Goal: Task Accomplishment & Management: Manage account settings

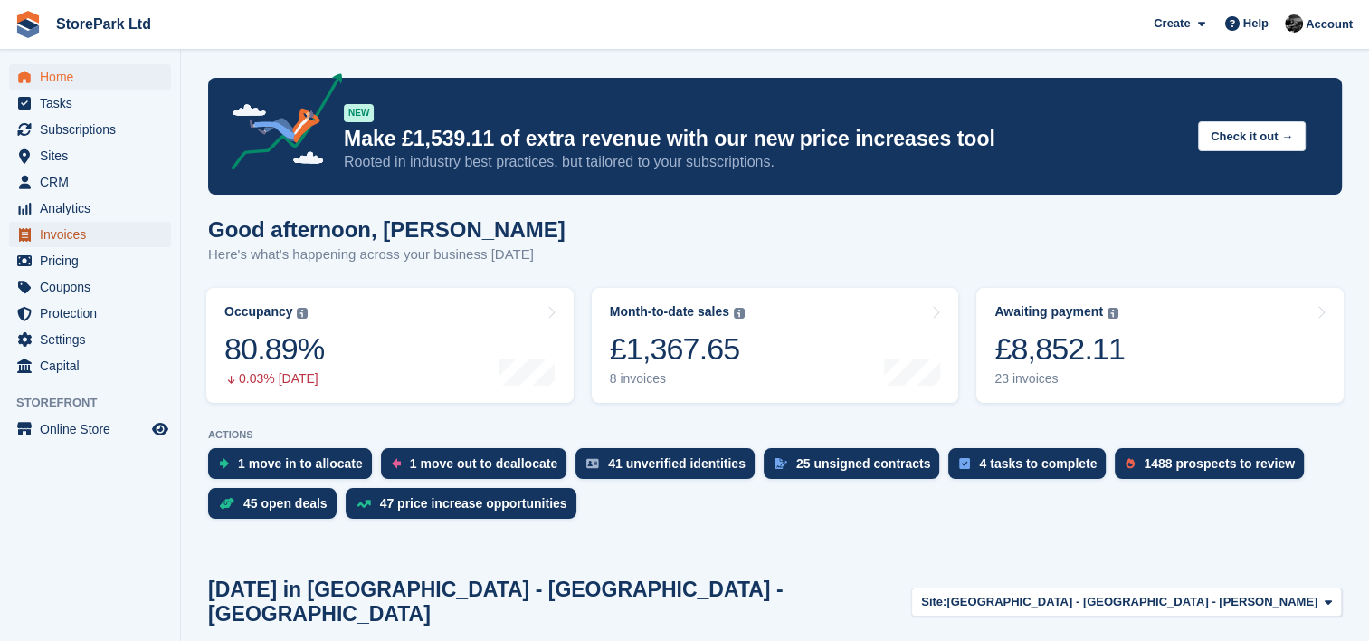
click at [121, 230] on span "Invoices" at bounding box center [94, 234] width 109 height 25
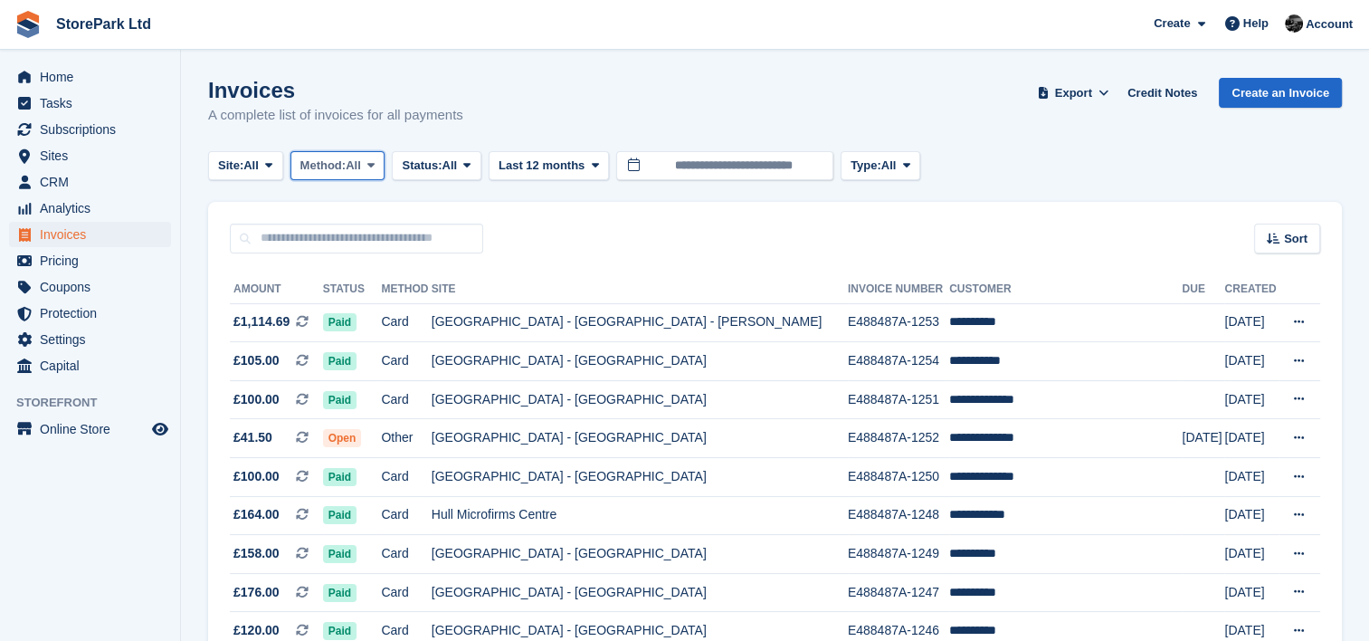
click at [361, 157] on span "All" at bounding box center [353, 166] width 15 height 18
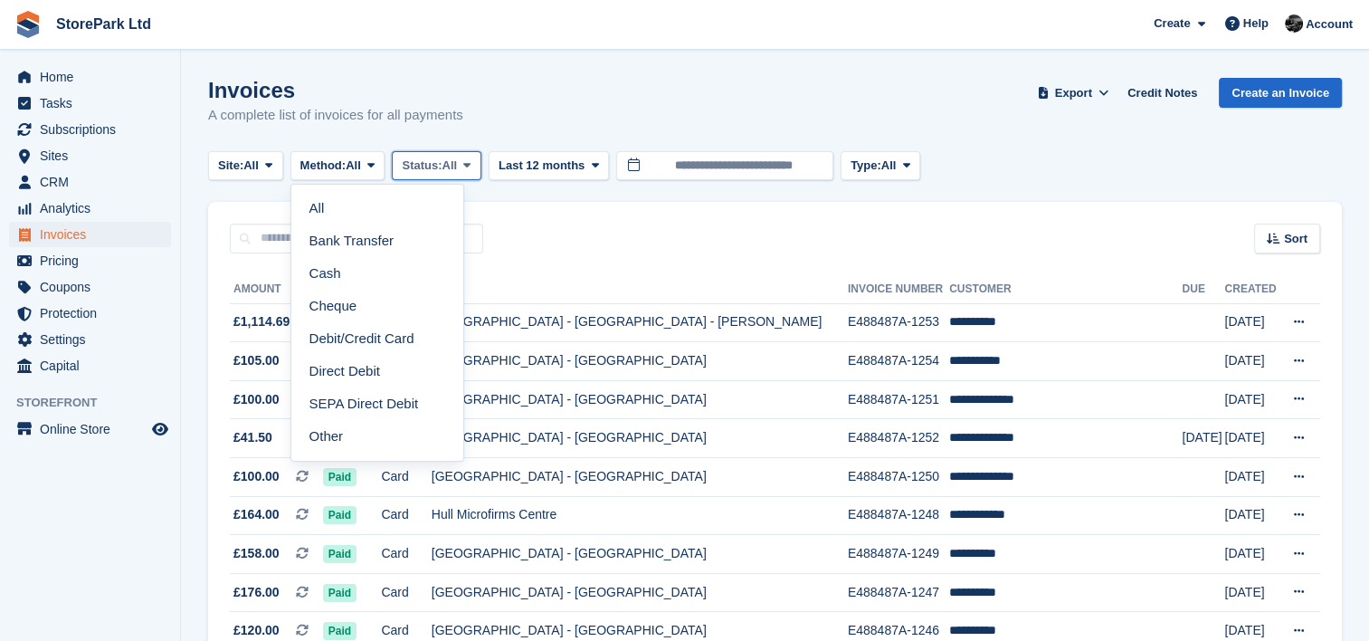
click at [418, 174] on span "Status:" at bounding box center [422, 166] width 40 height 18
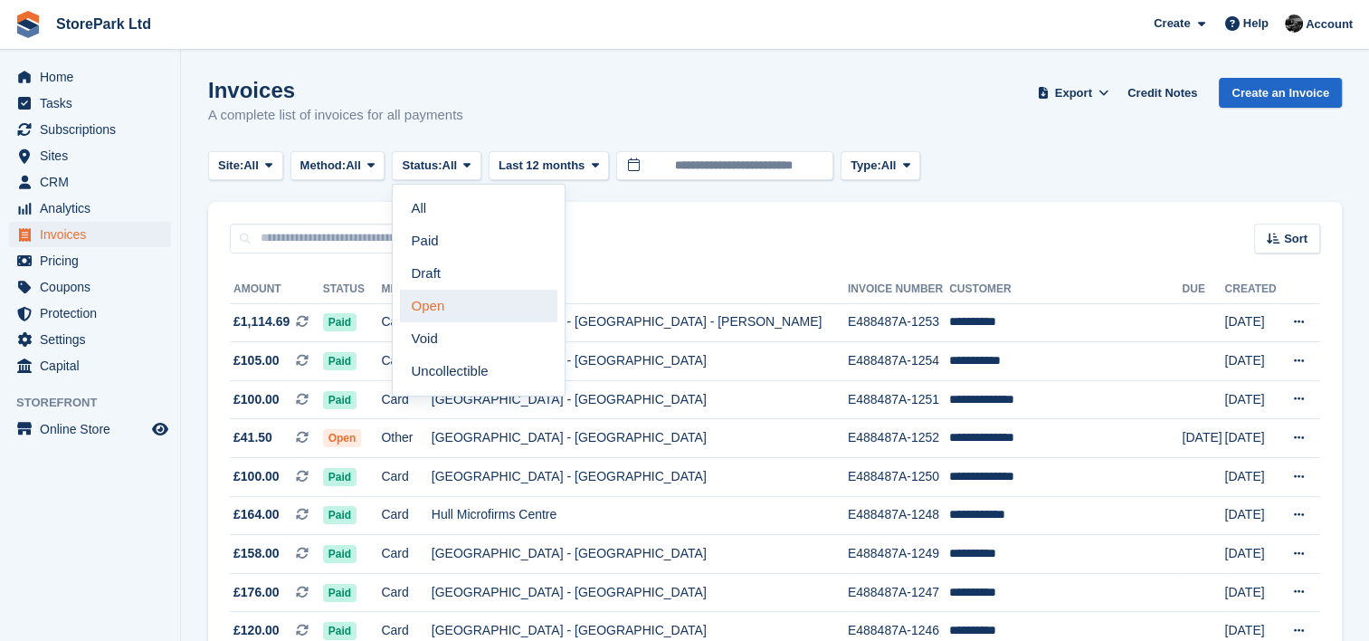
click at [454, 312] on link "Open" at bounding box center [478, 306] width 157 height 33
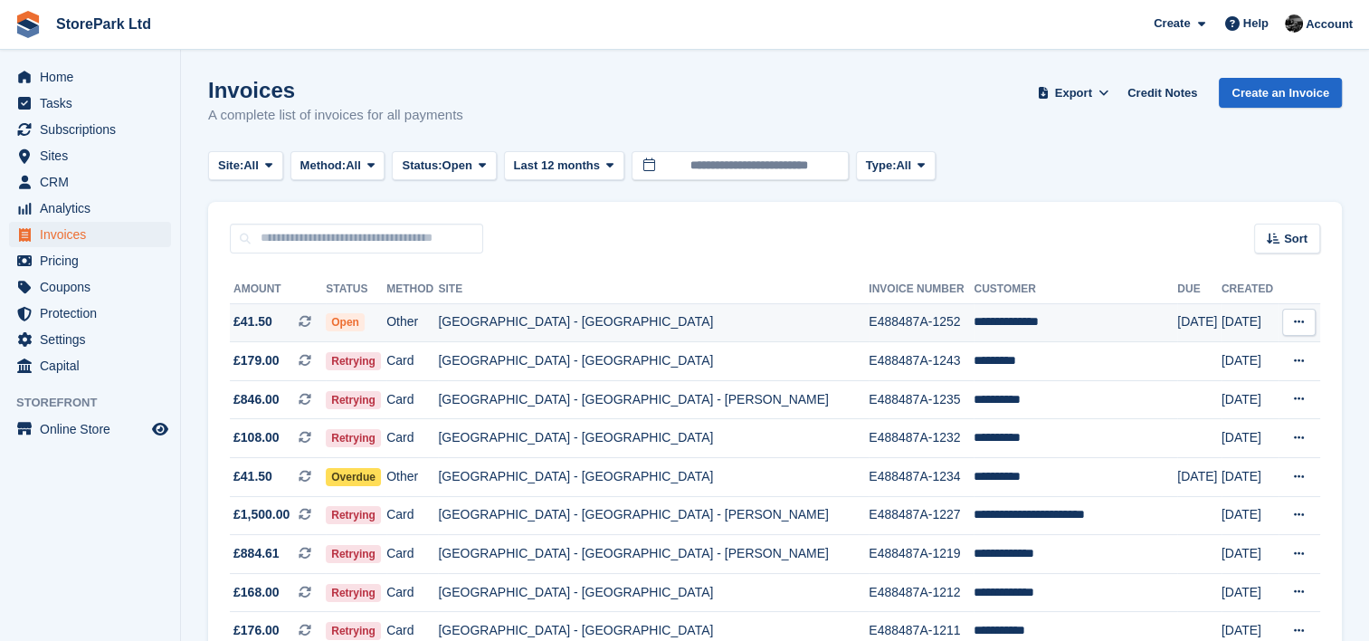
click at [760, 312] on td "[GEOGRAPHIC_DATA] - [GEOGRAPHIC_DATA]" at bounding box center [653, 322] width 431 height 39
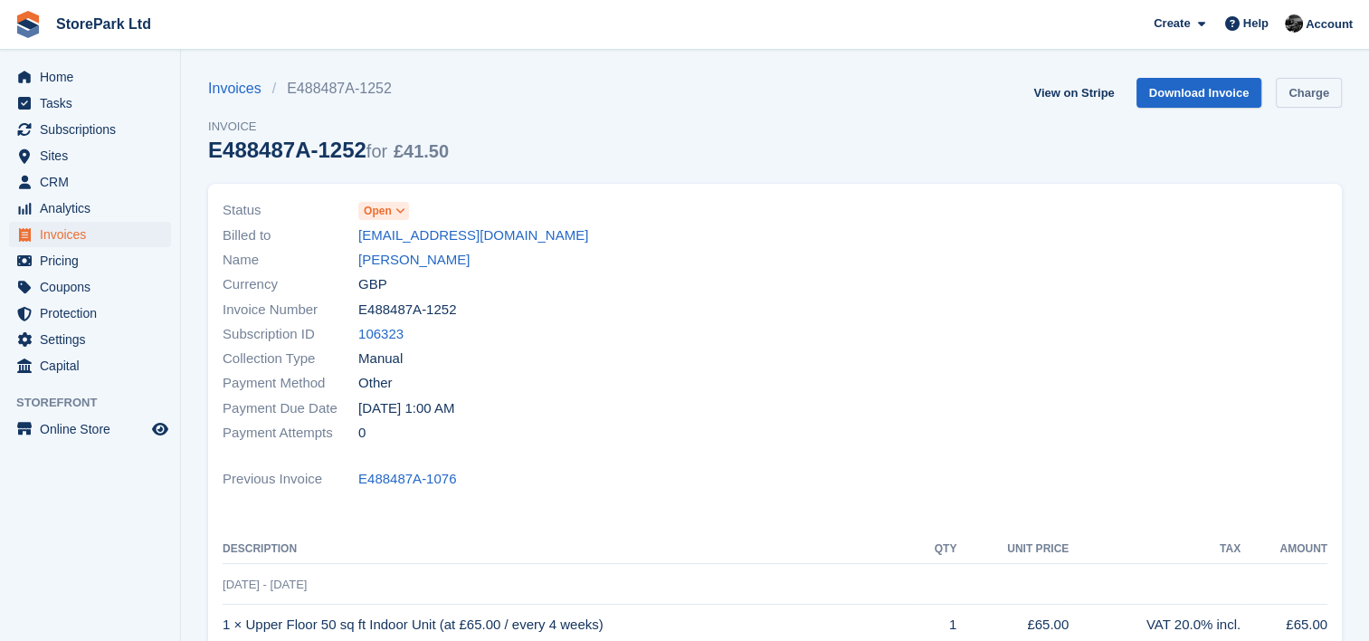
click at [1303, 100] on link "Charge" at bounding box center [1309, 93] width 66 height 30
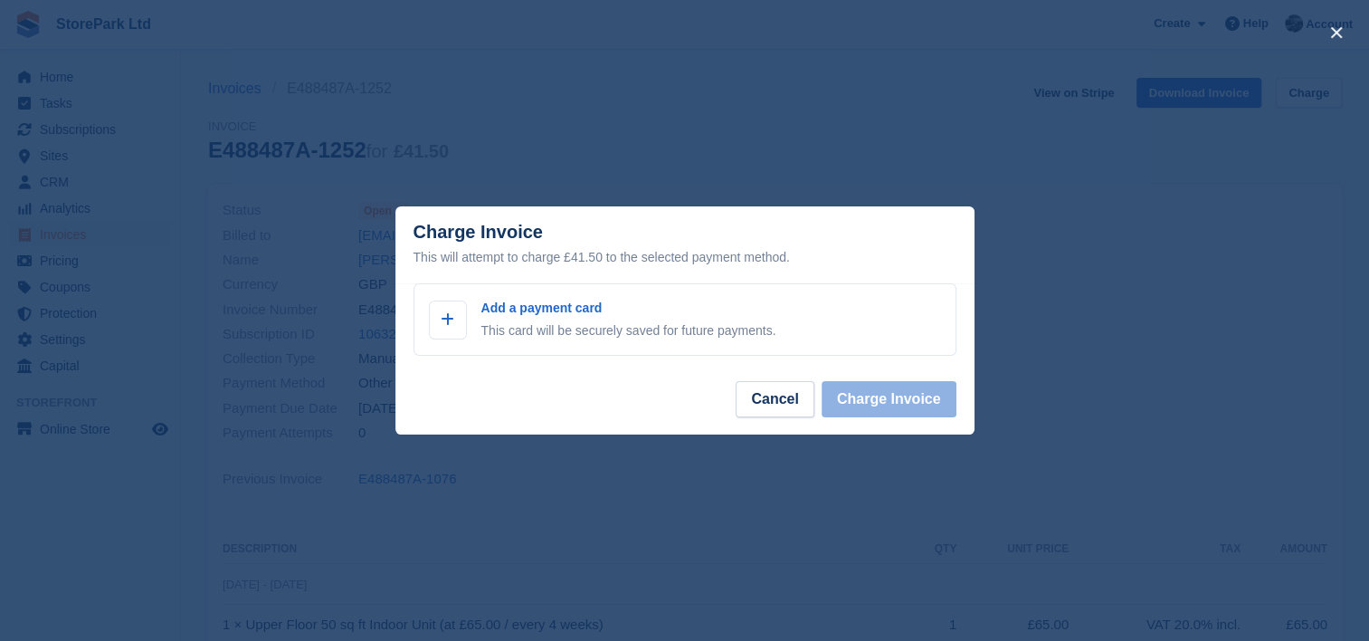
drag, startPoint x: 1166, startPoint y: 271, endPoint x: 625, endPoint y: 211, distance: 543.6
click at [625, 211] on div "Charge Invoice This will attempt to charge £41.50 to the selected payment metho…" at bounding box center [684, 320] width 1369 height 641
click at [791, 398] on button "Cancel" at bounding box center [775, 399] width 78 height 36
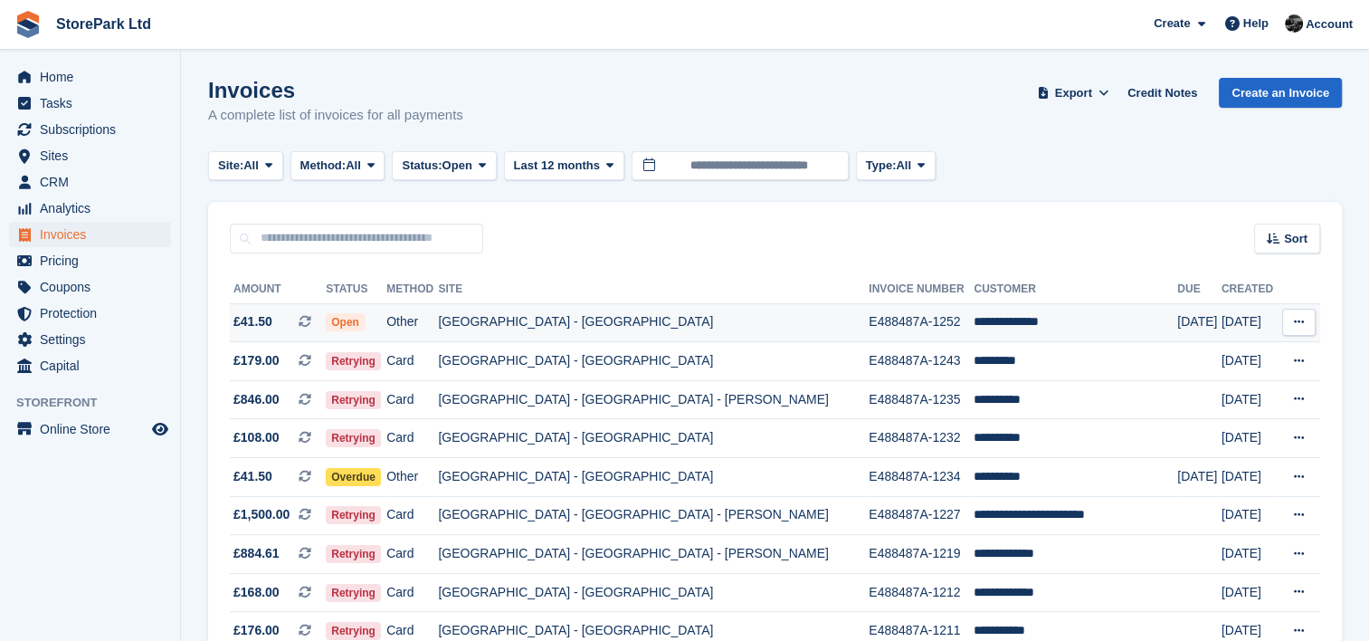
click at [438, 329] on td "Other" at bounding box center [412, 322] width 52 height 39
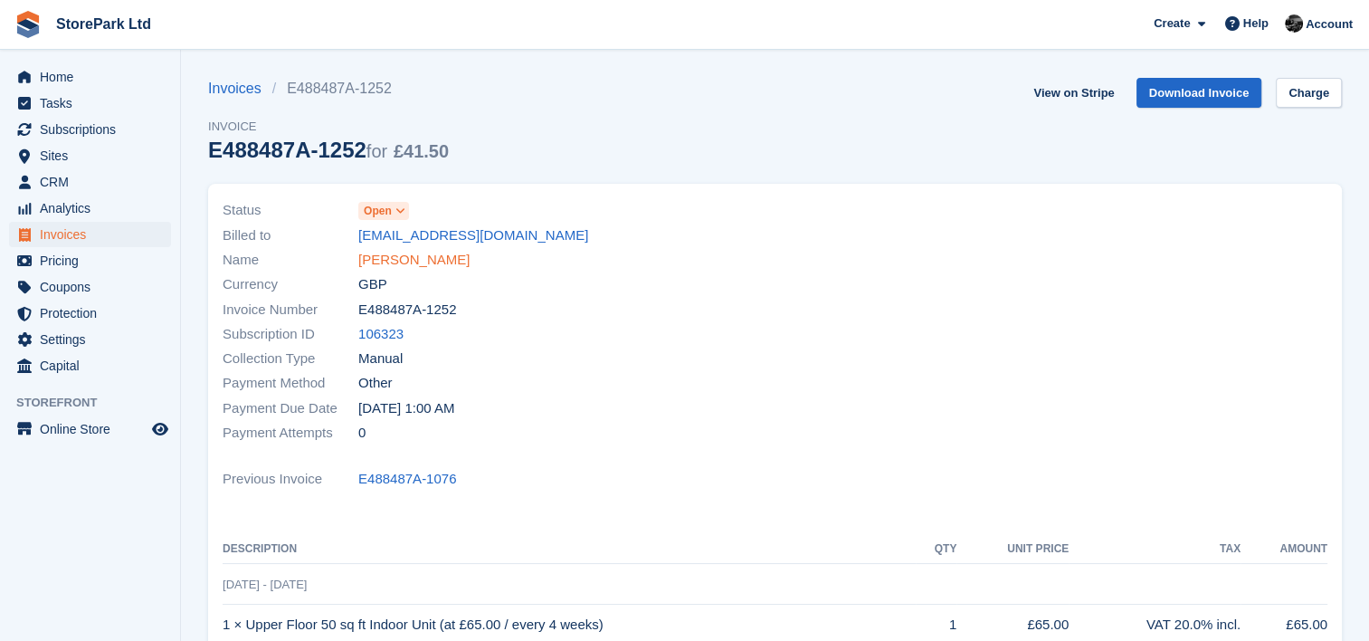
click at [428, 265] on link "[PERSON_NAME]" at bounding box center [413, 260] width 111 height 21
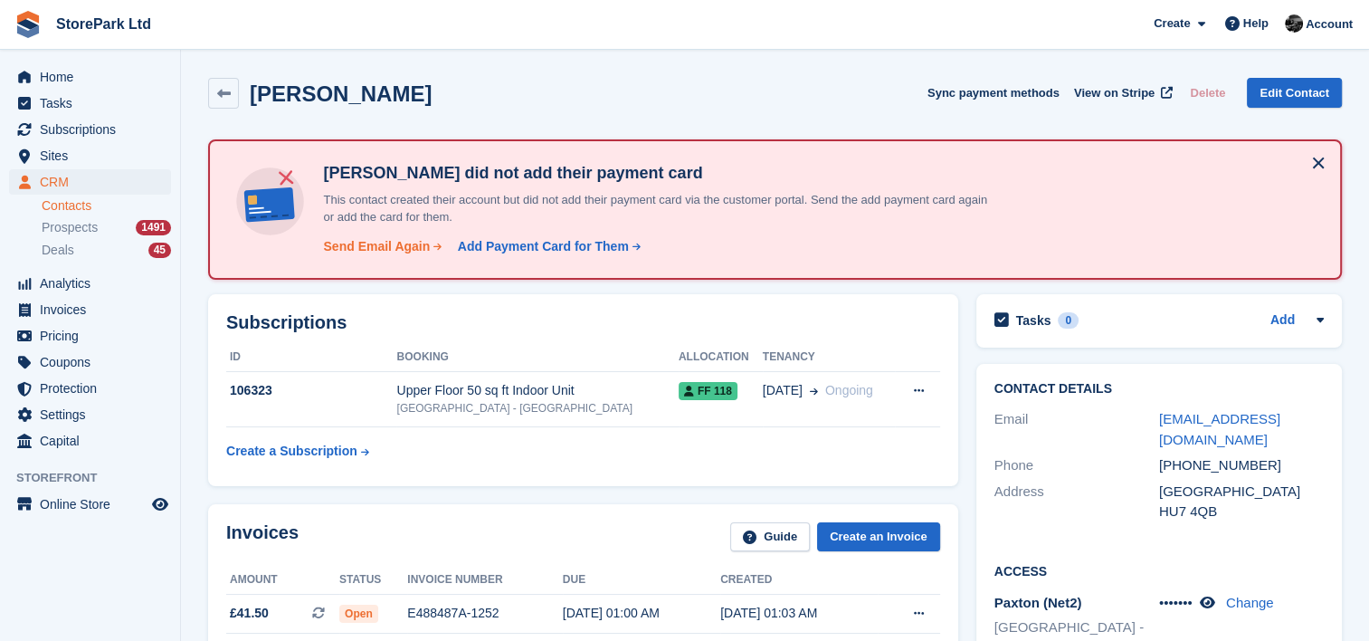
click at [408, 250] on div "Send Email Again" at bounding box center [376, 246] width 107 height 19
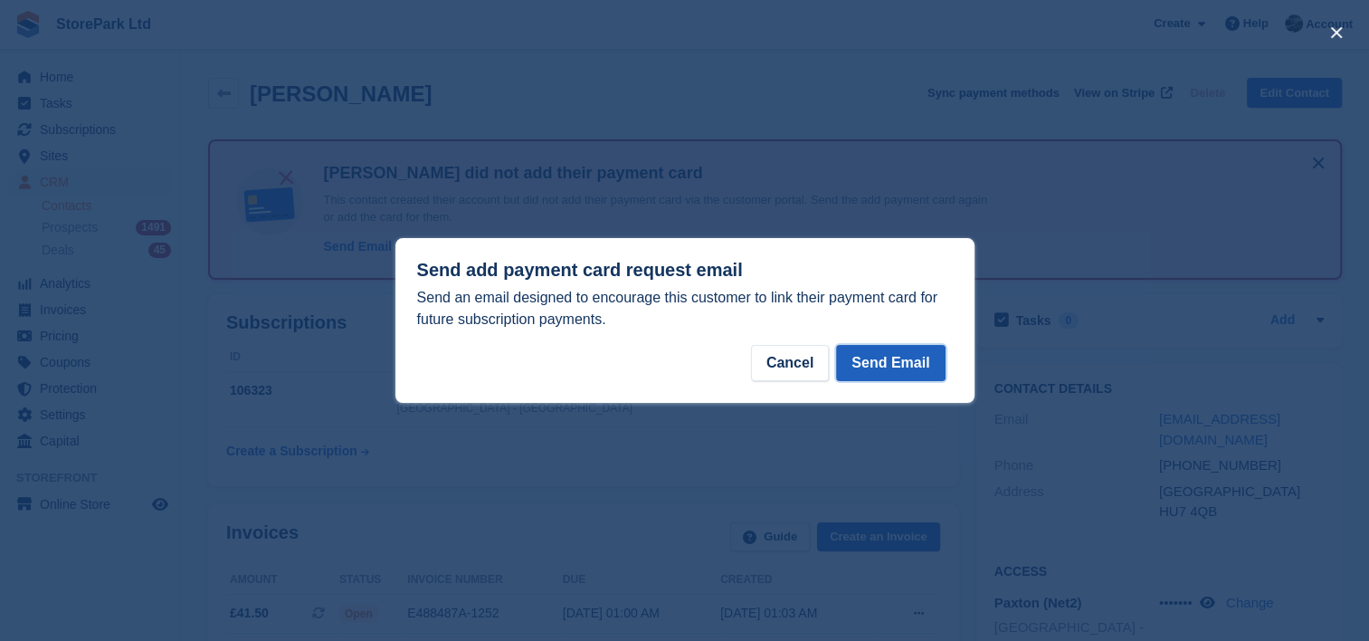
click at [875, 367] on button "Send Email" at bounding box center [890, 363] width 109 height 36
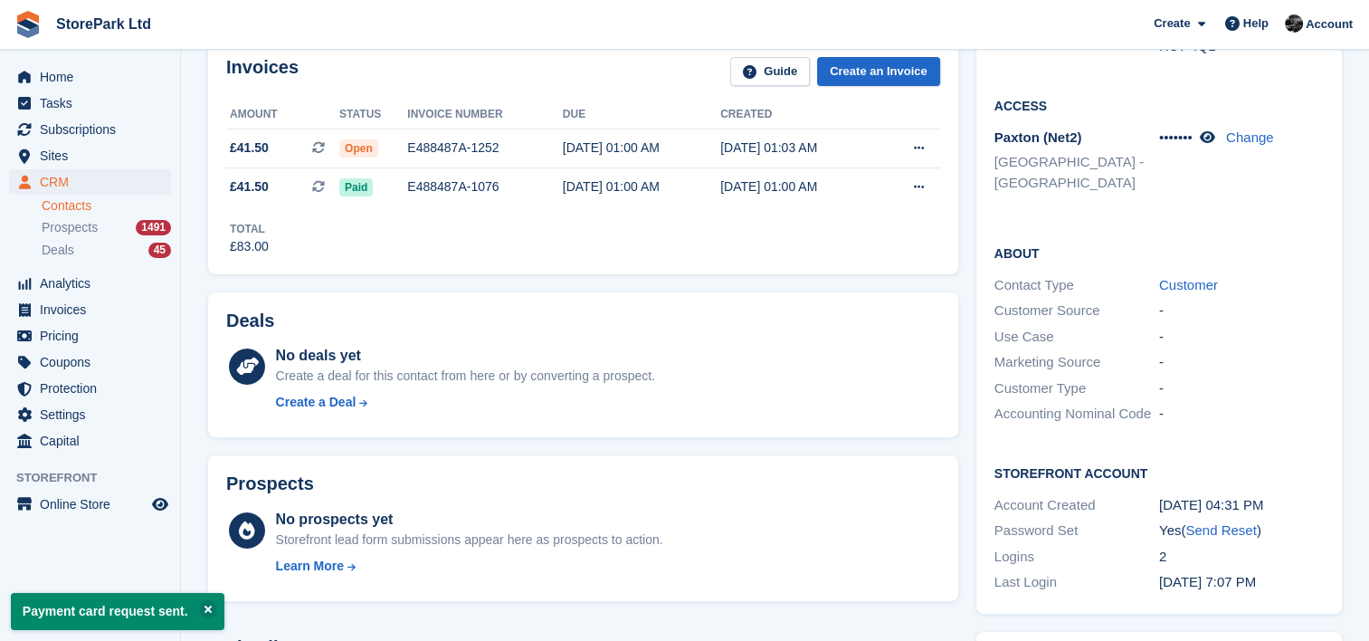
scroll to position [466, 0]
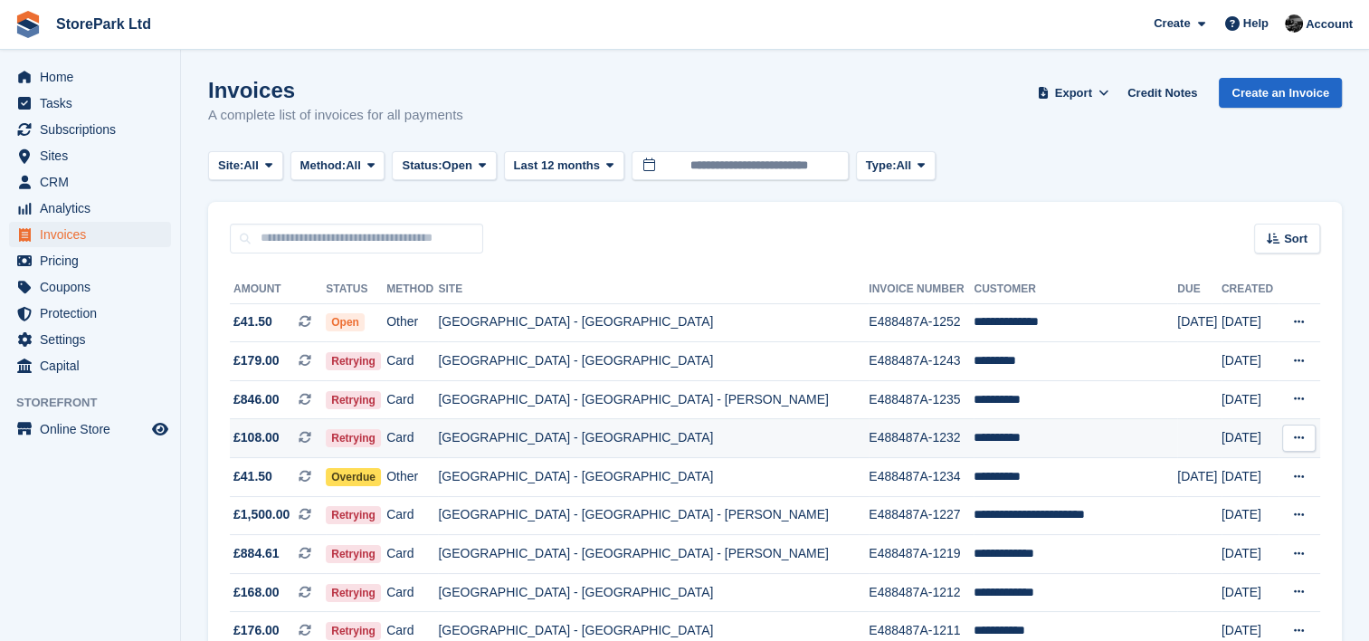
click at [671, 424] on td "[GEOGRAPHIC_DATA] - [GEOGRAPHIC_DATA]" at bounding box center [653, 438] width 431 height 39
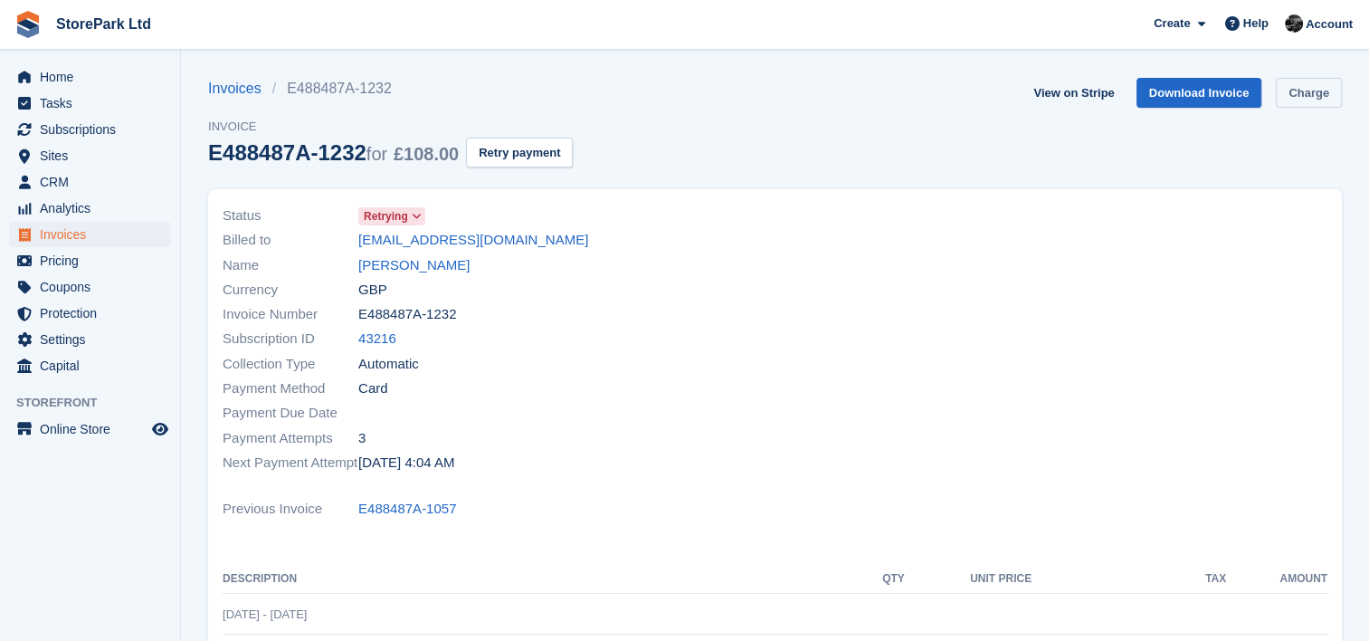
click at [1290, 90] on link "Charge" at bounding box center [1309, 93] width 66 height 30
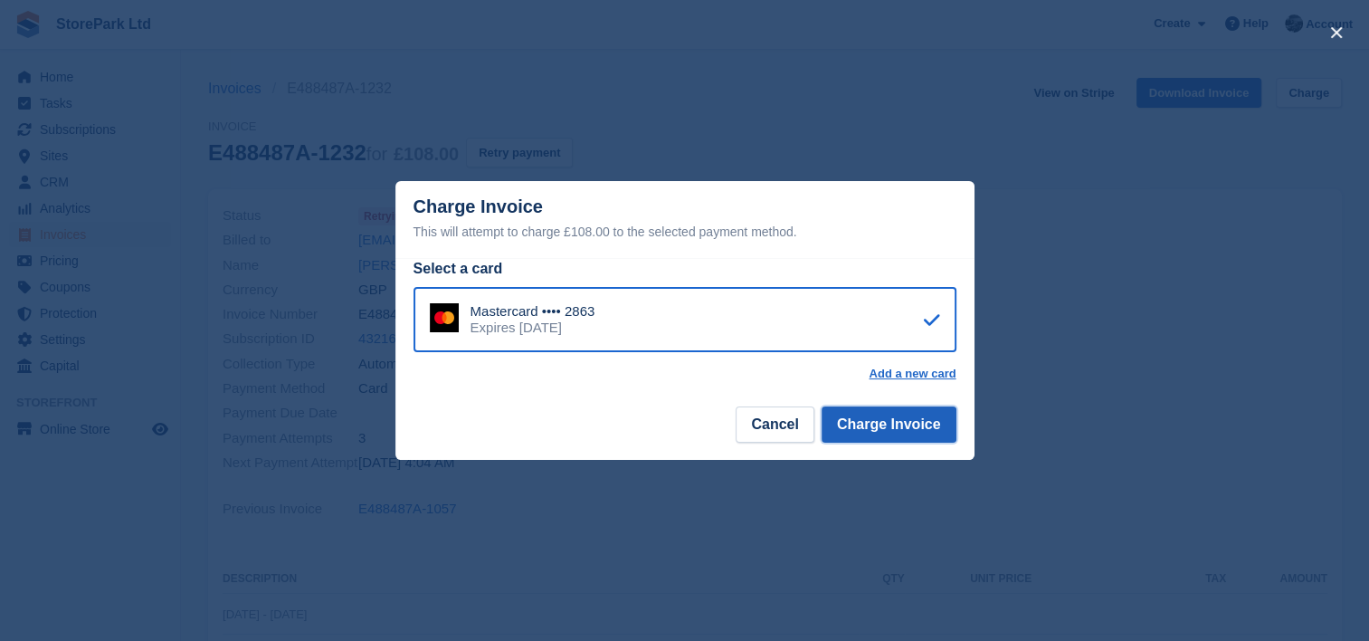
click at [876, 420] on button "Charge Invoice" at bounding box center [889, 424] width 135 height 36
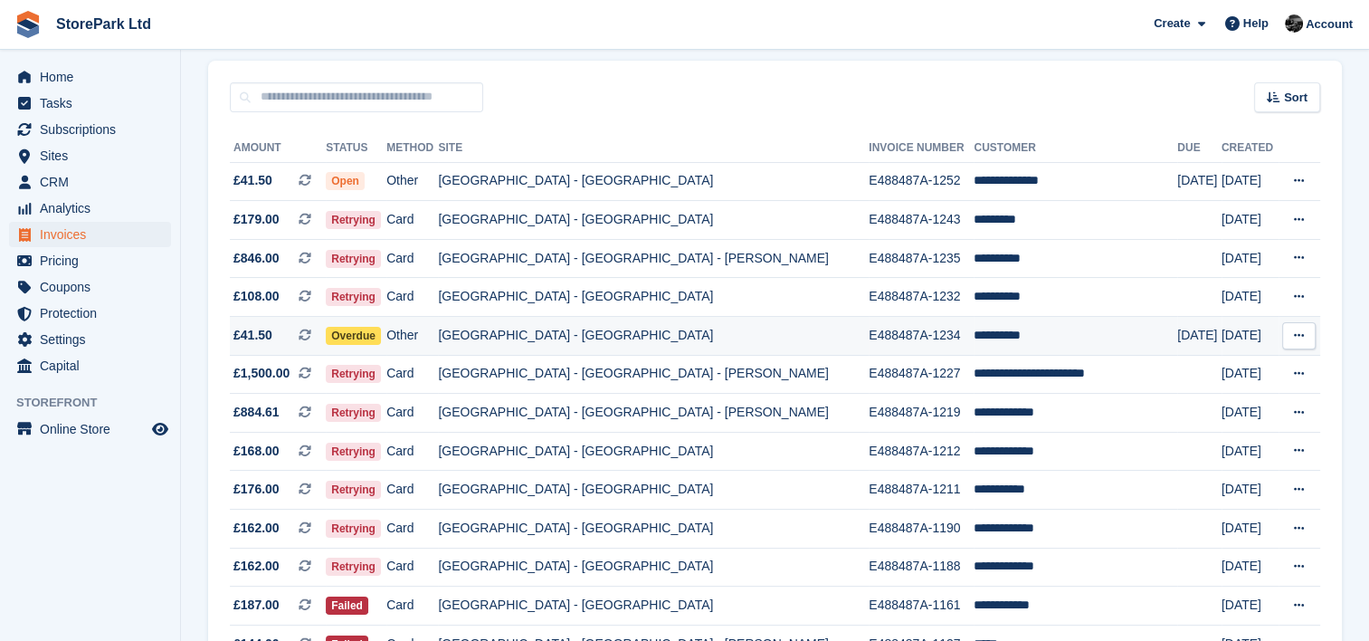
scroll to position [152, 0]
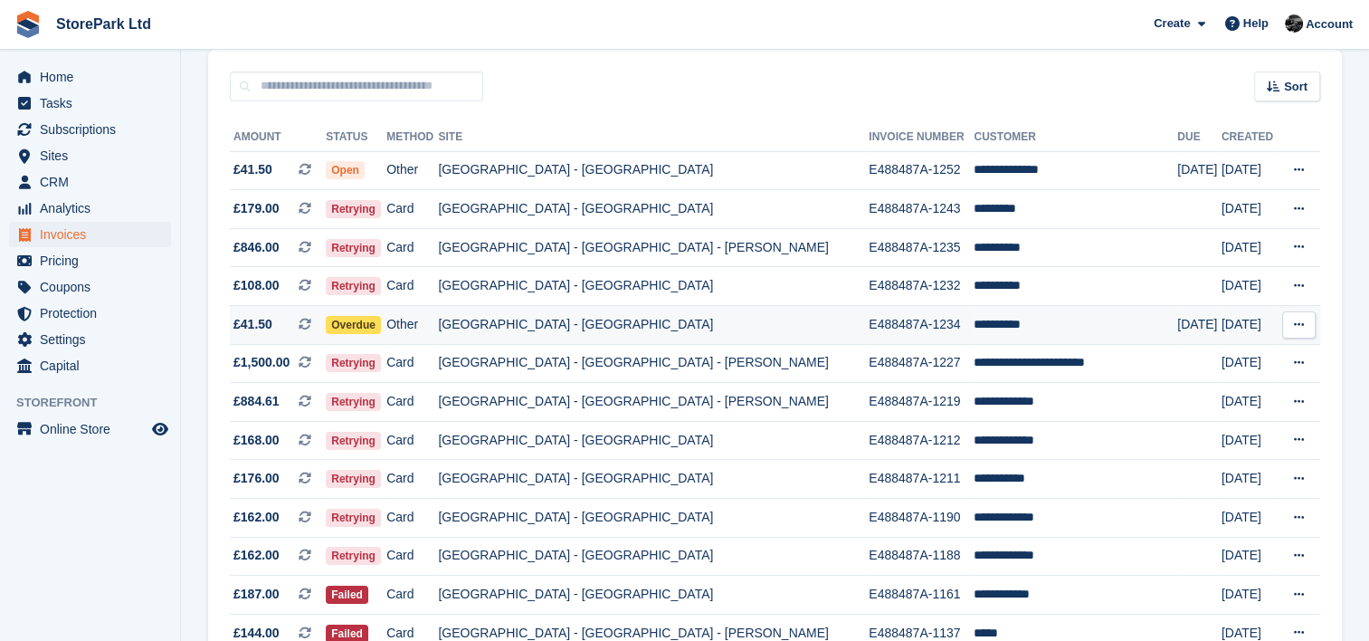
click at [664, 328] on td "[GEOGRAPHIC_DATA] - [GEOGRAPHIC_DATA]" at bounding box center [653, 325] width 431 height 39
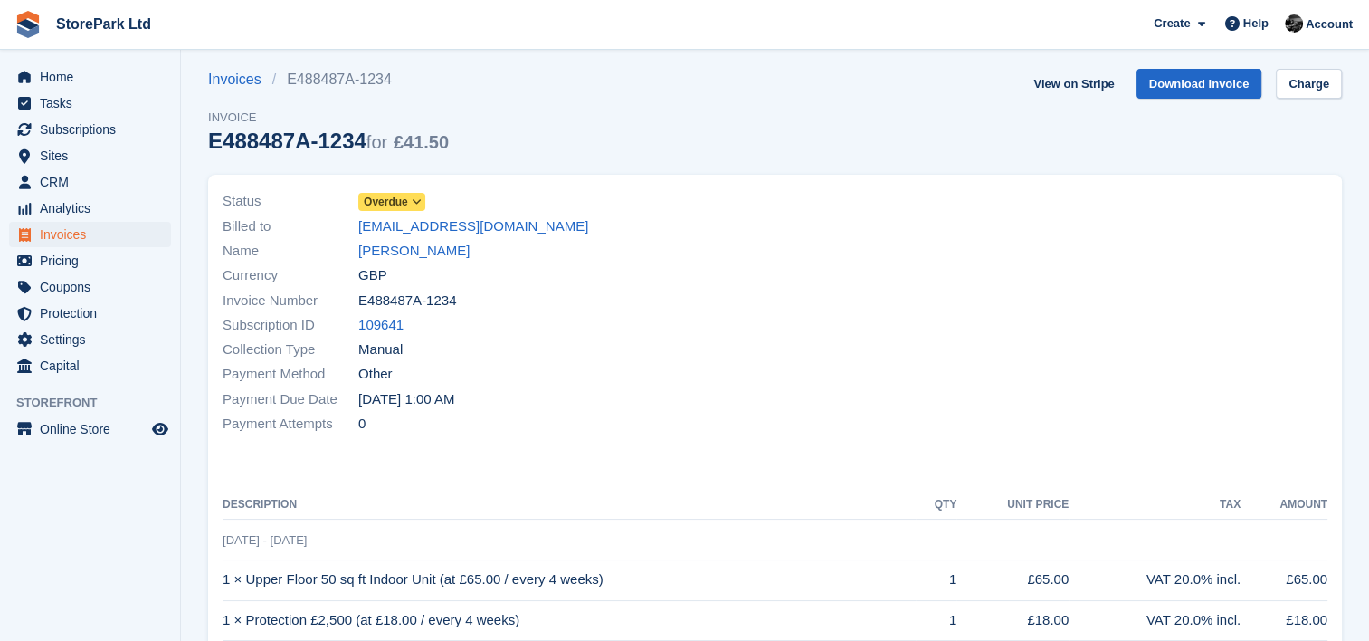
scroll to position [7, 0]
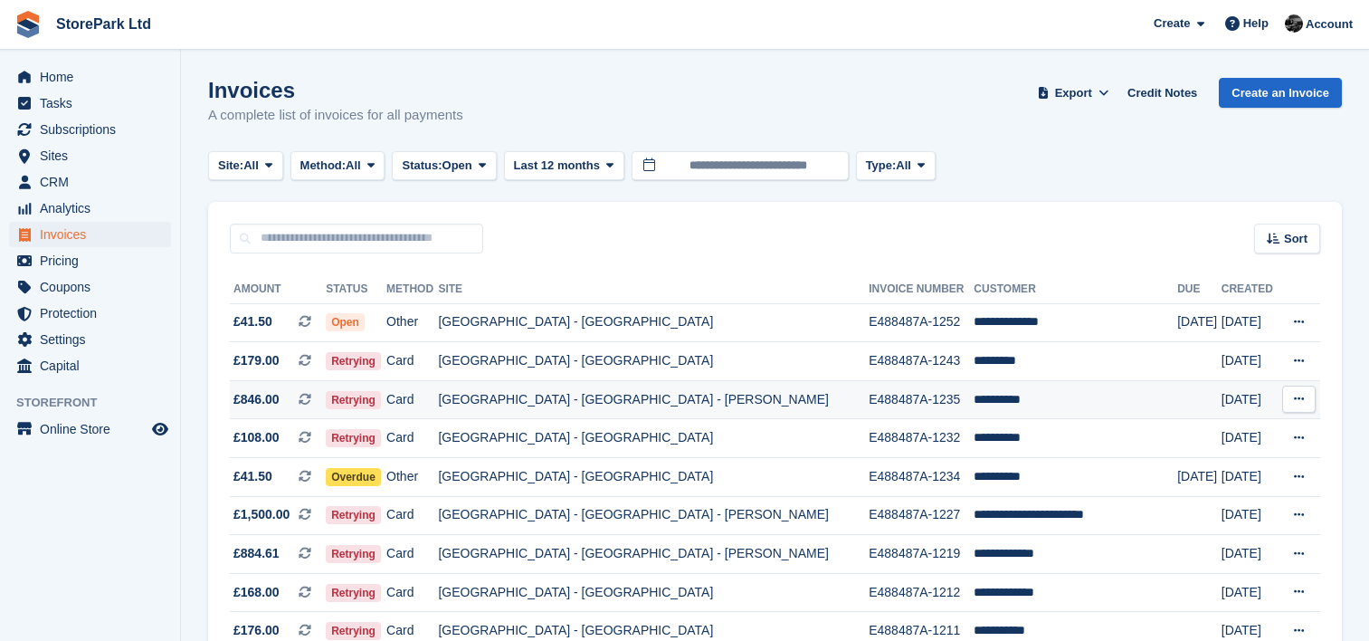
scroll to position [152, 0]
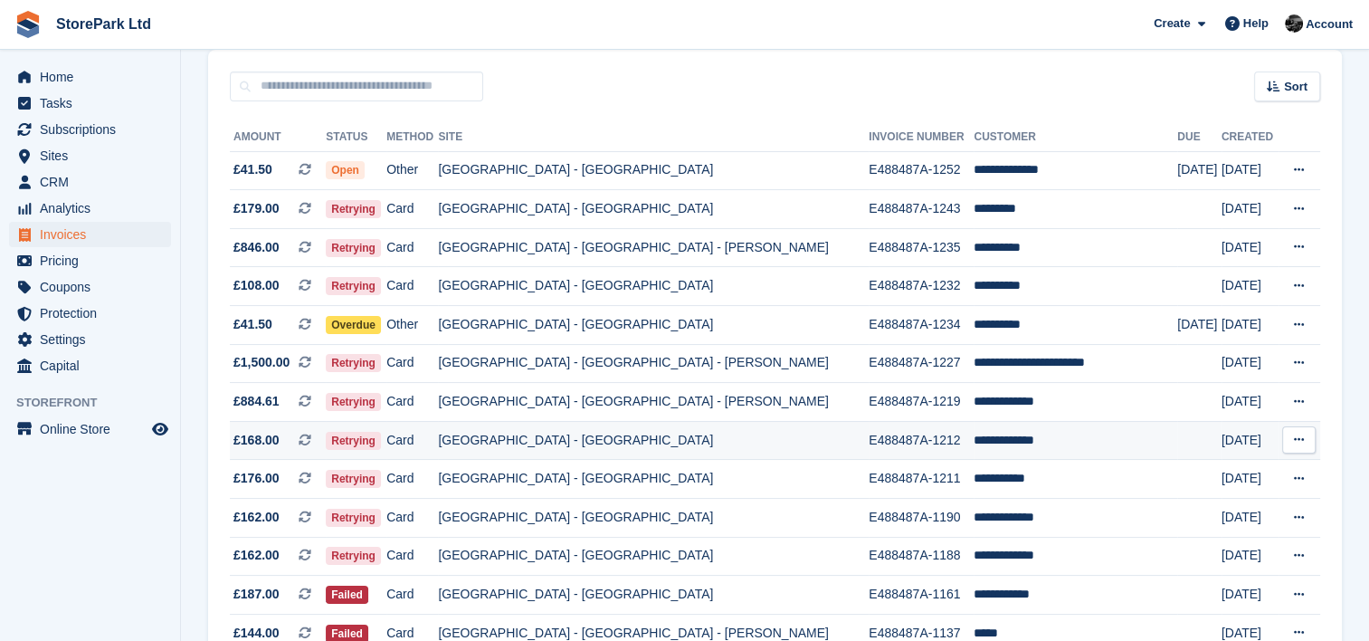
click at [706, 445] on td "[GEOGRAPHIC_DATA] - [GEOGRAPHIC_DATA]" at bounding box center [653, 440] width 431 height 39
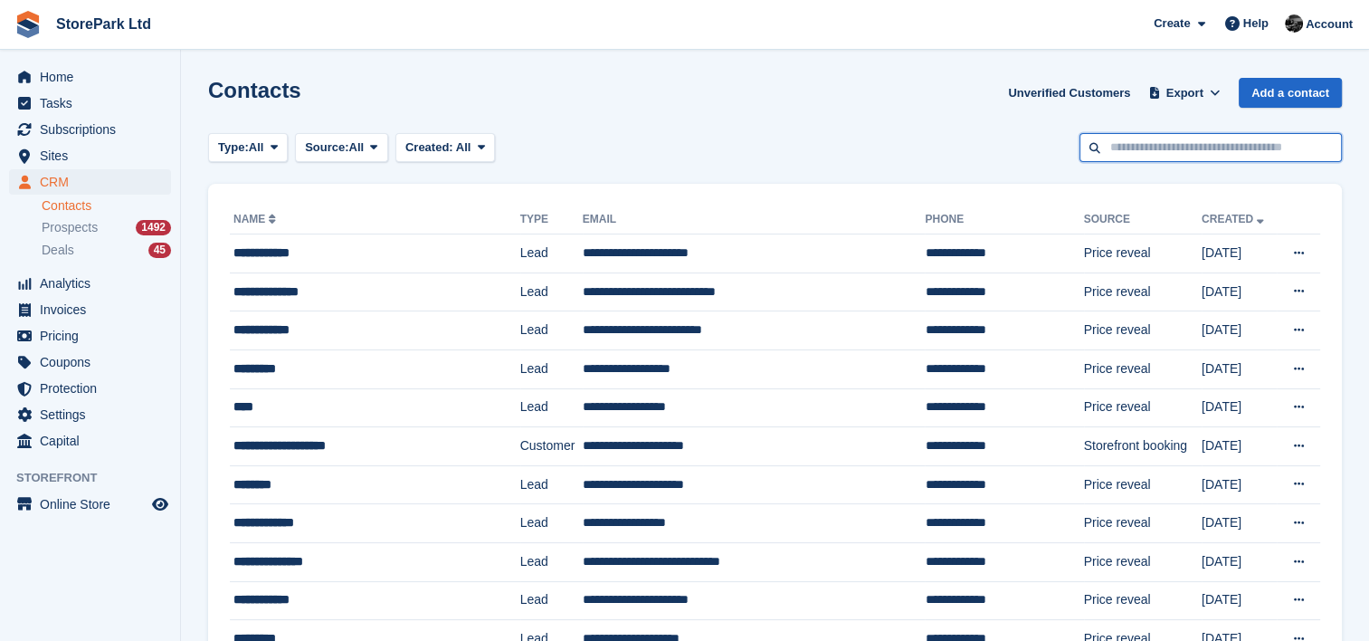
click at [1172, 160] on input "text" at bounding box center [1211, 148] width 262 height 30
type input "****"
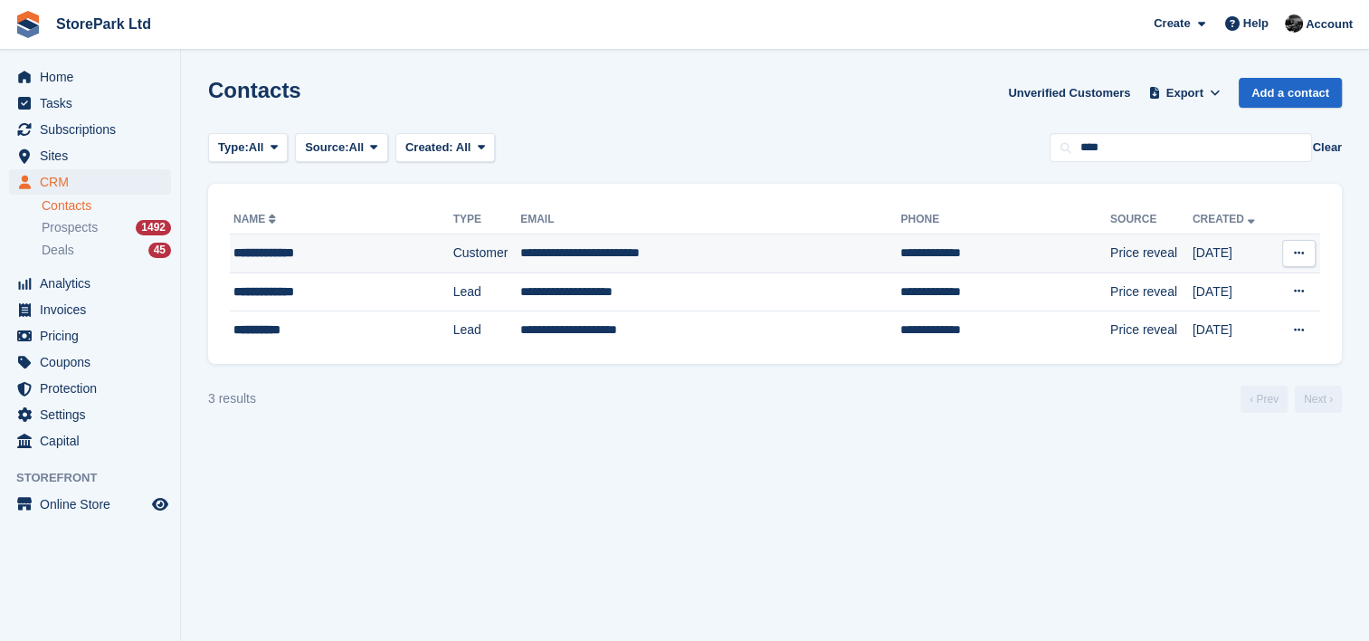
click at [453, 245] on td "Customer" at bounding box center [487, 253] width 68 height 39
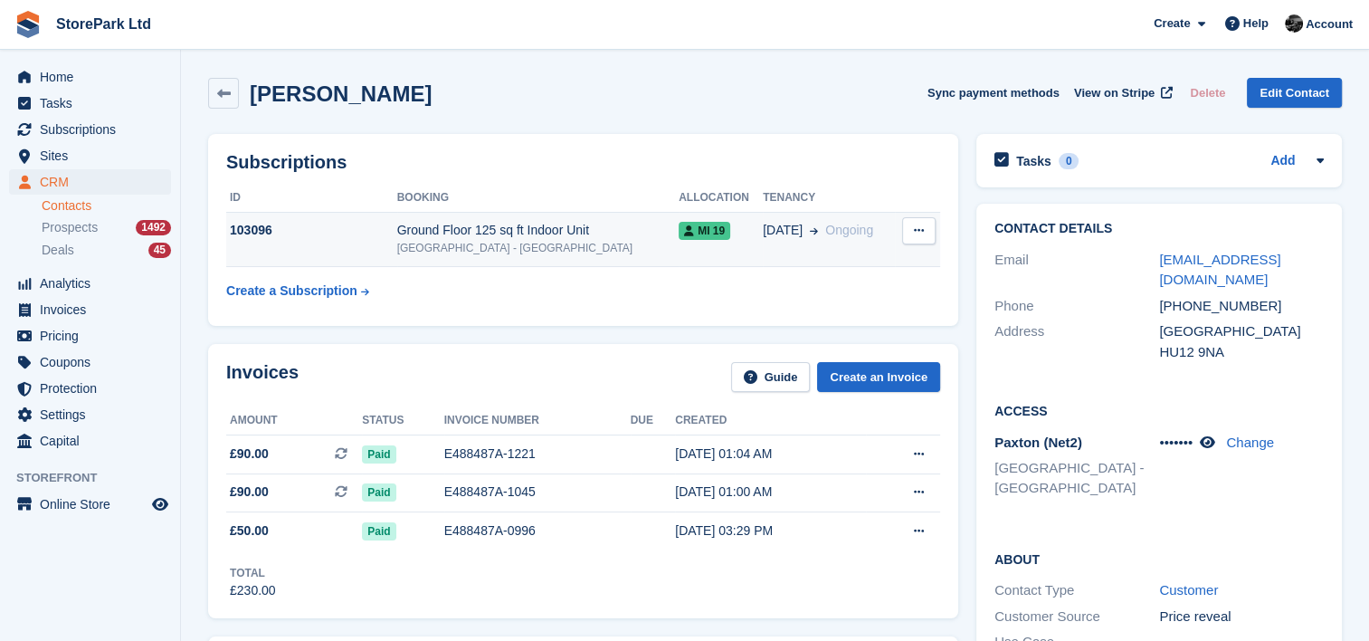
click at [597, 225] on div "Ground Floor 125 sq ft Indoor Unit" at bounding box center [538, 230] width 282 height 19
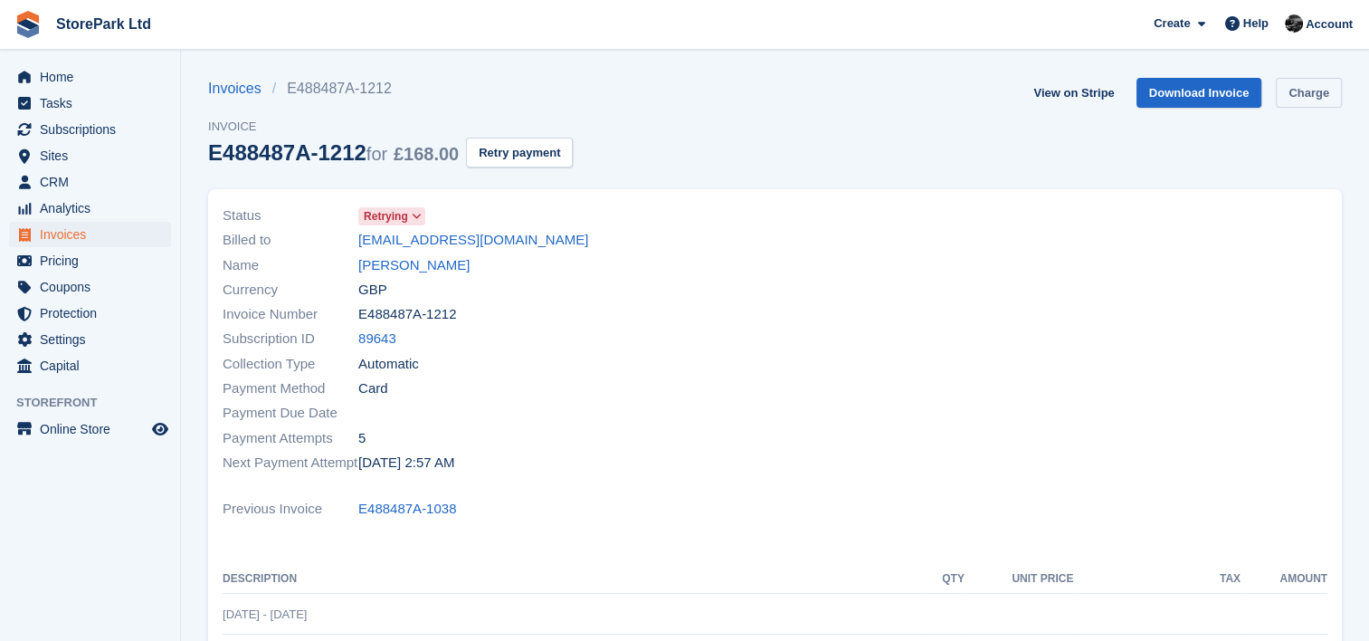
click at [1300, 94] on link "Charge" at bounding box center [1309, 93] width 66 height 30
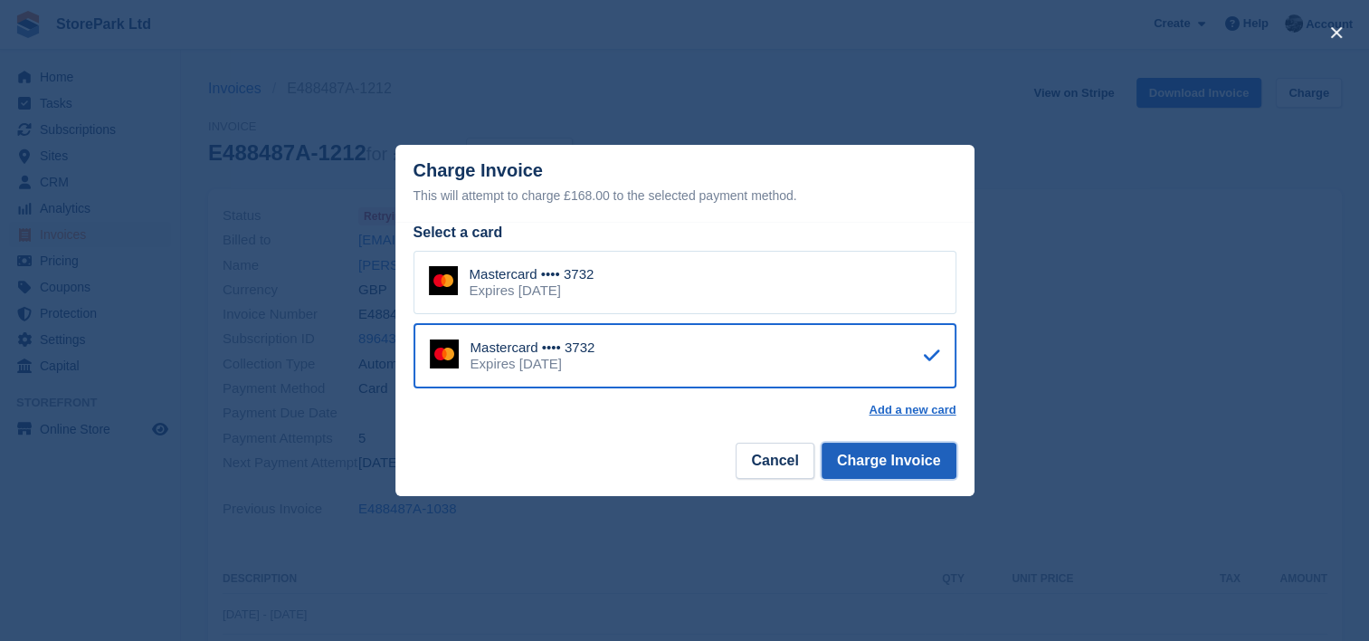
click at [893, 453] on button "Charge Invoice" at bounding box center [889, 461] width 135 height 36
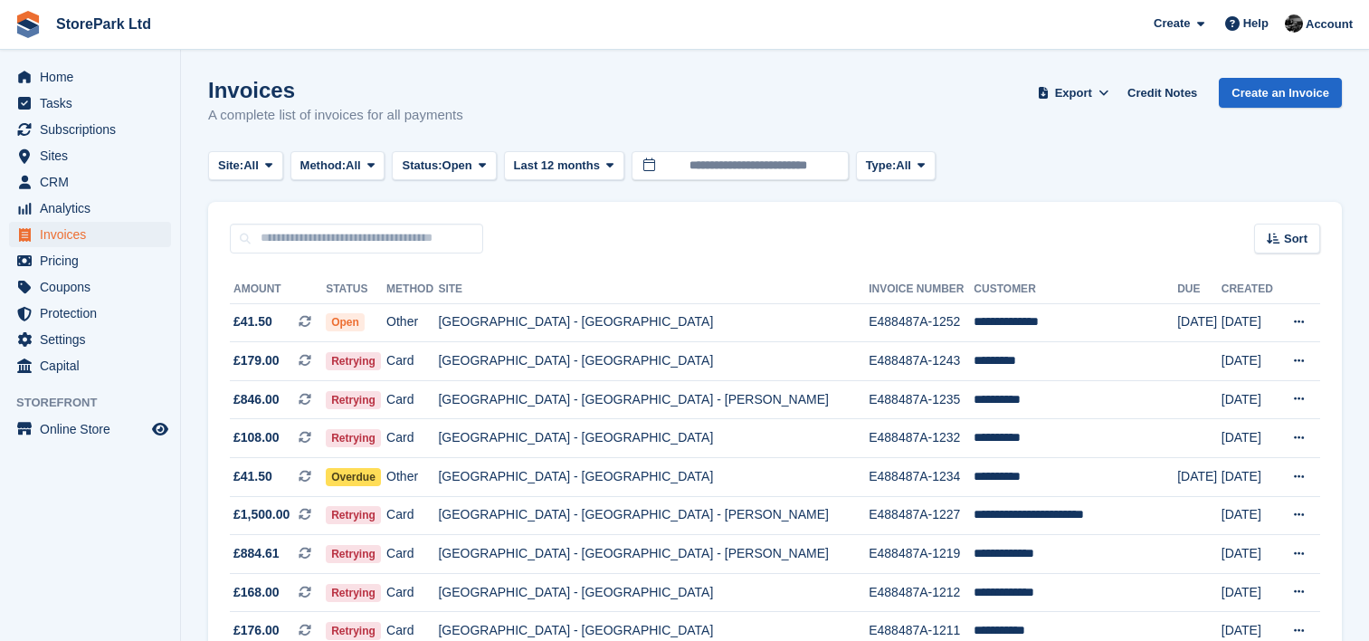
scroll to position [152, 0]
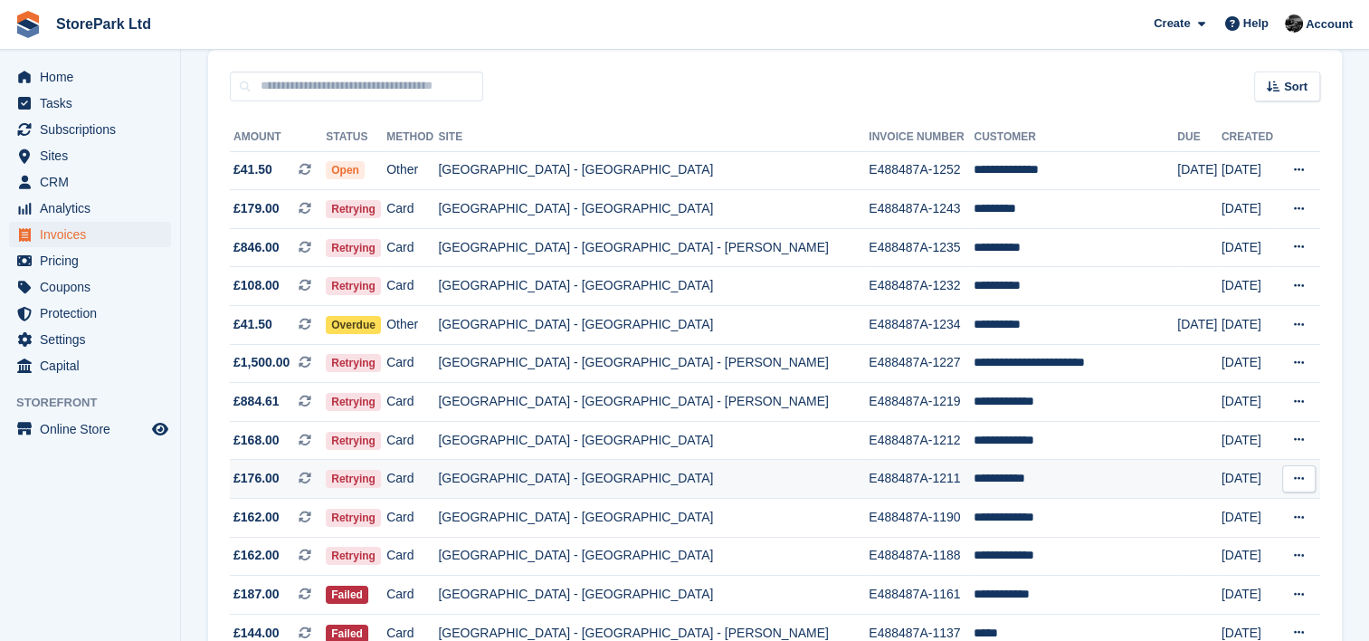
click at [769, 466] on td "[GEOGRAPHIC_DATA] - [GEOGRAPHIC_DATA]" at bounding box center [653, 479] width 431 height 39
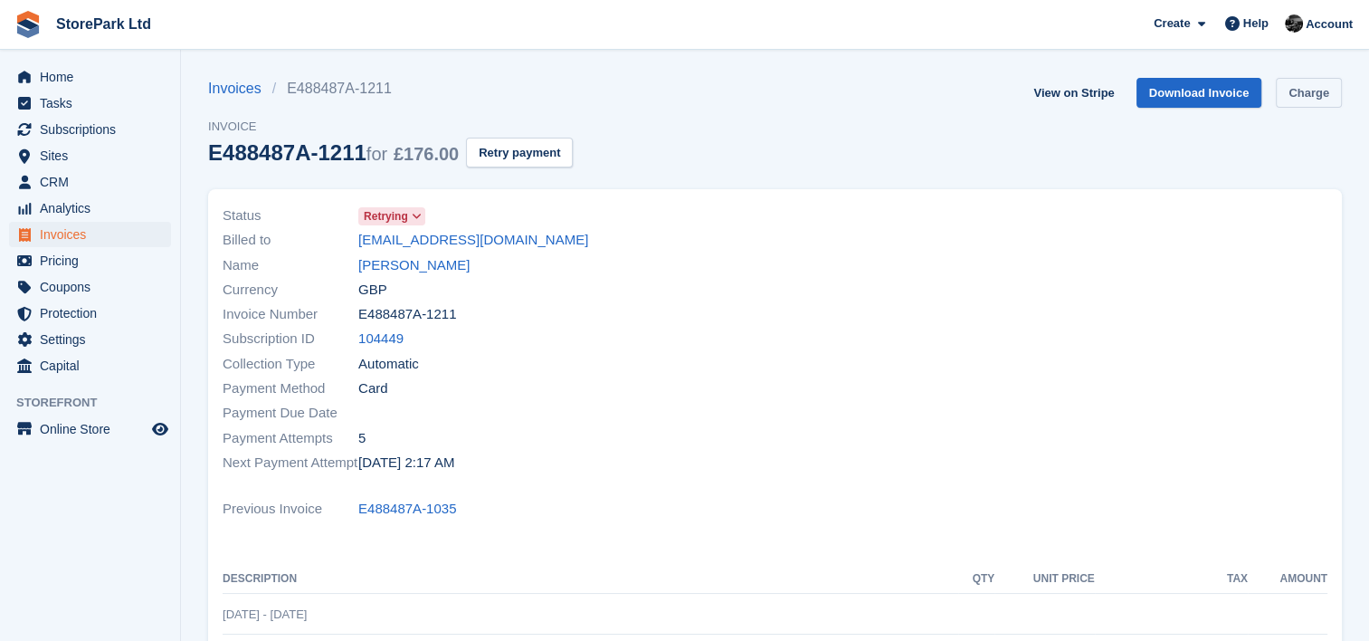
click at [1309, 84] on link "Charge" at bounding box center [1309, 93] width 66 height 30
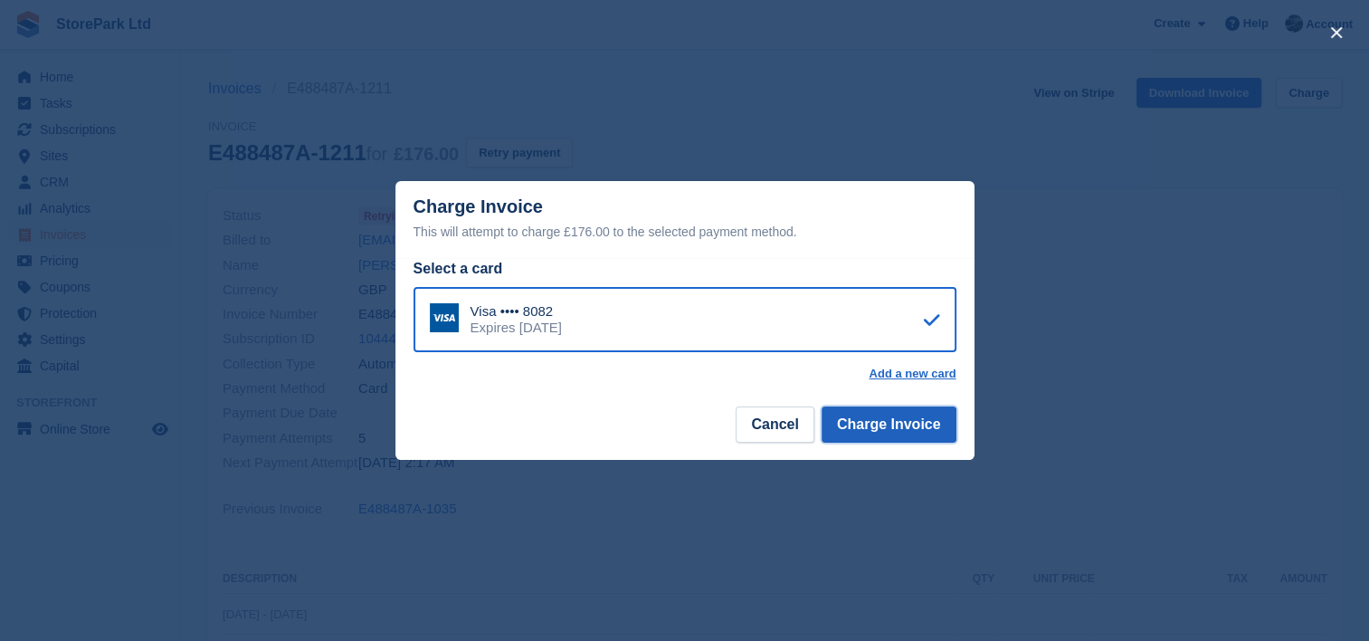
click at [898, 434] on button "Charge Invoice" at bounding box center [889, 424] width 135 height 36
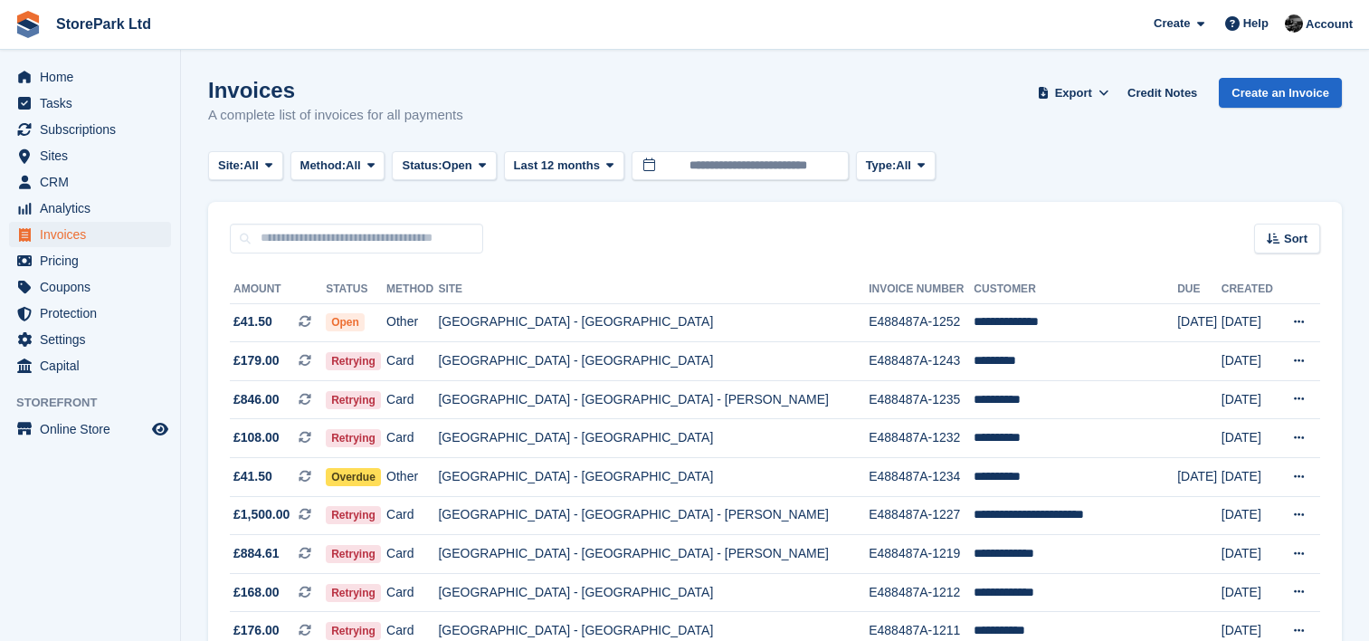
scroll to position [152, 0]
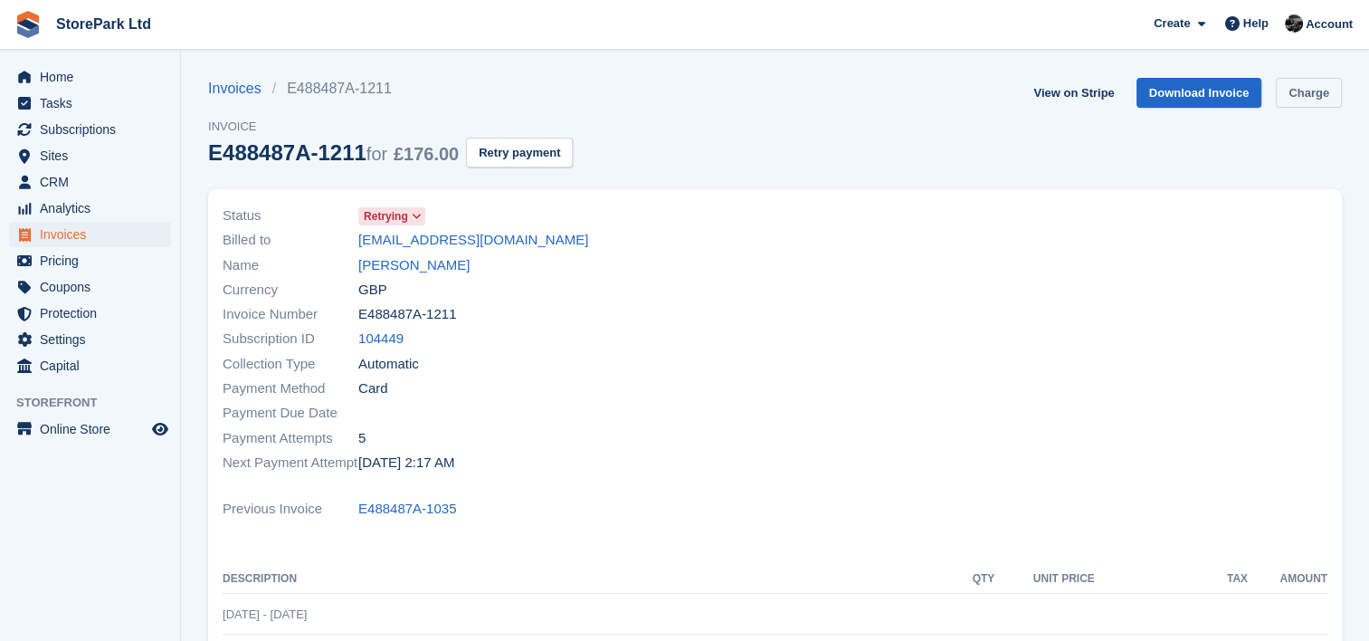
click at [1308, 96] on link "Charge" at bounding box center [1309, 93] width 66 height 30
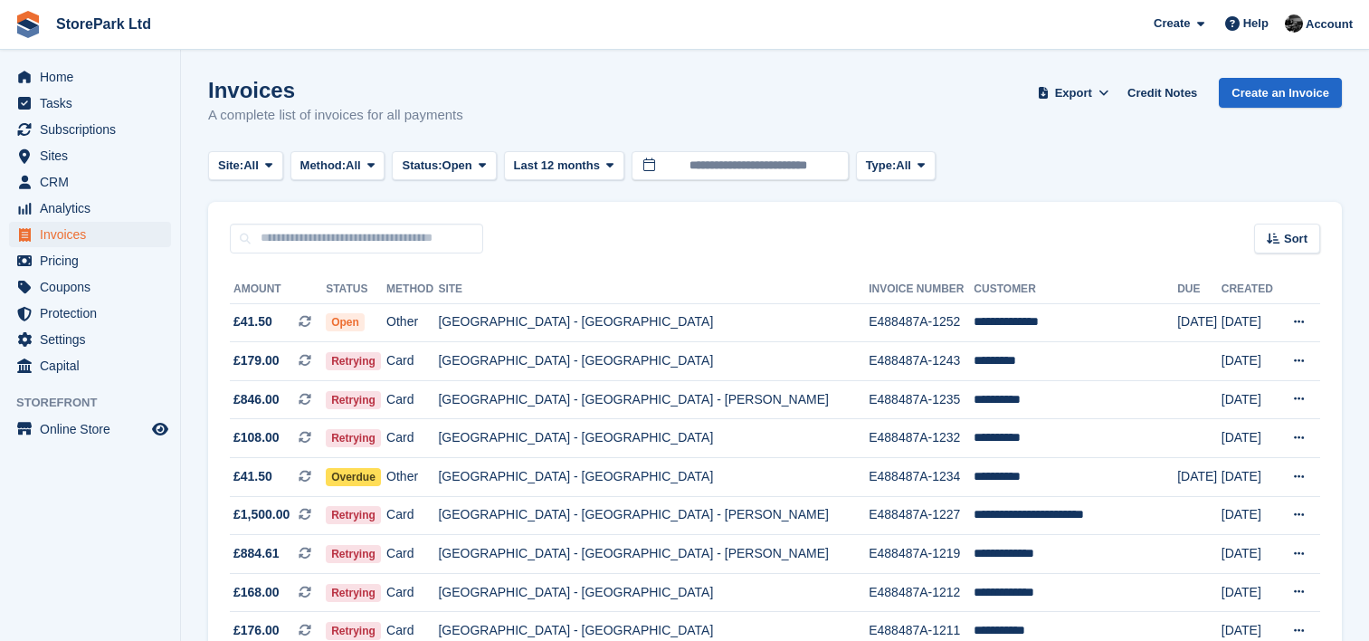
scroll to position [152, 0]
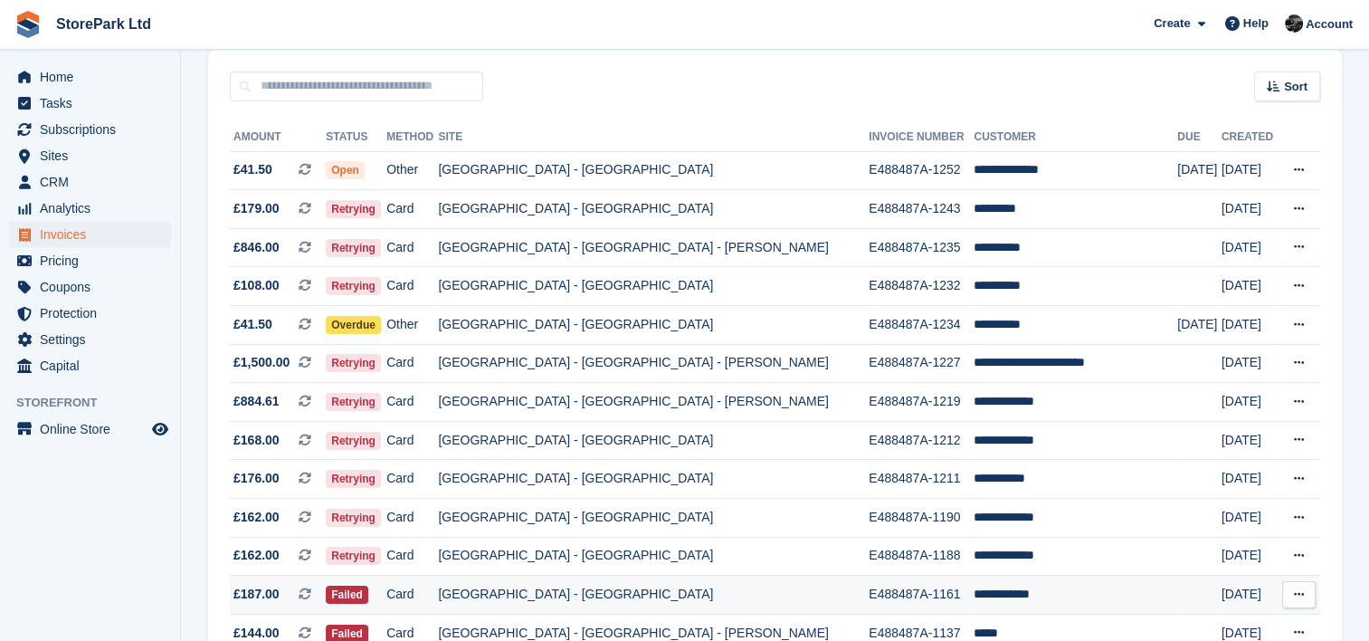
click at [1288, 603] on button at bounding box center [1298, 594] width 33 height 27
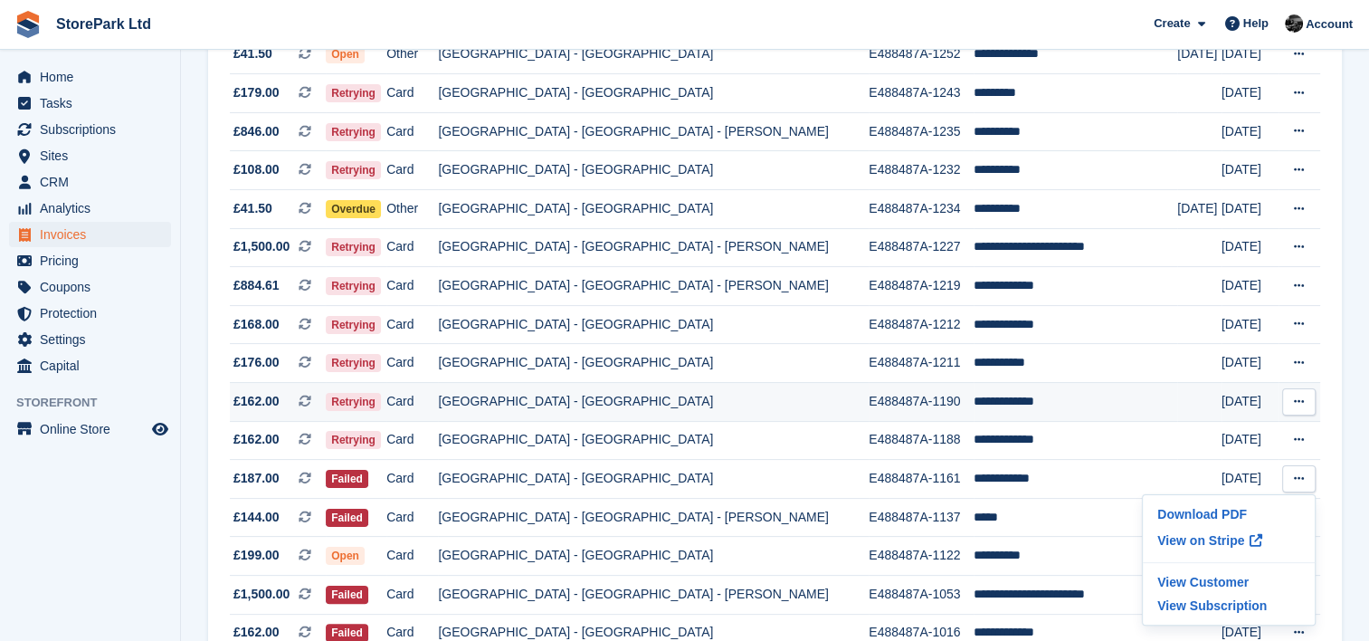
scroll to position [268, 0]
